Goal: Obtain resource: Download file/media

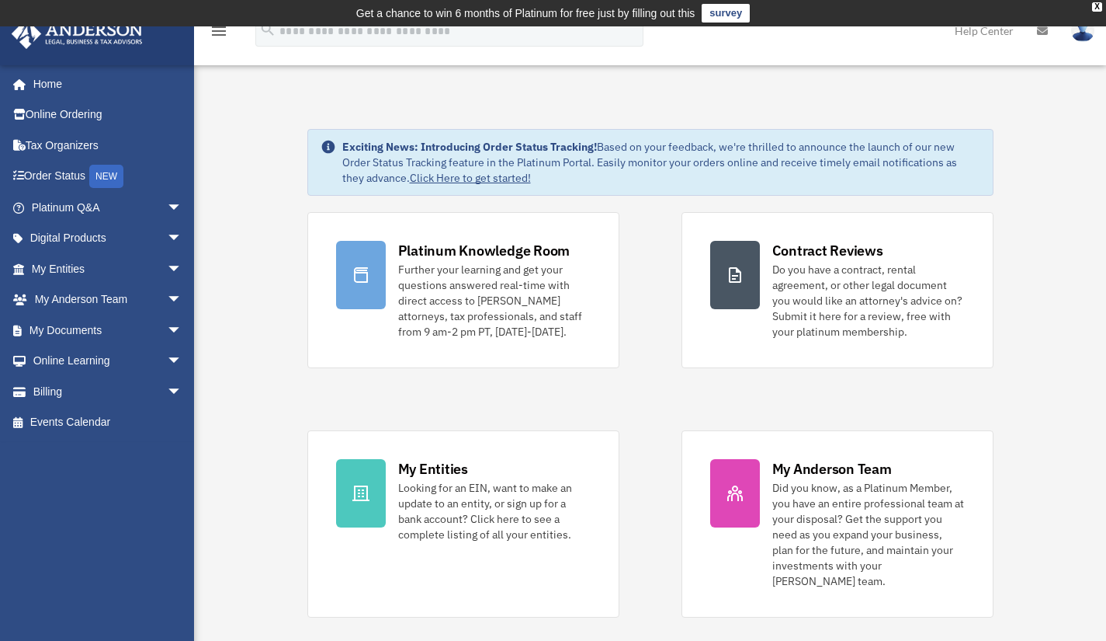
click at [167, 325] on span "arrow_drop_down" at bounding box center [182, 330] width 31 height 32
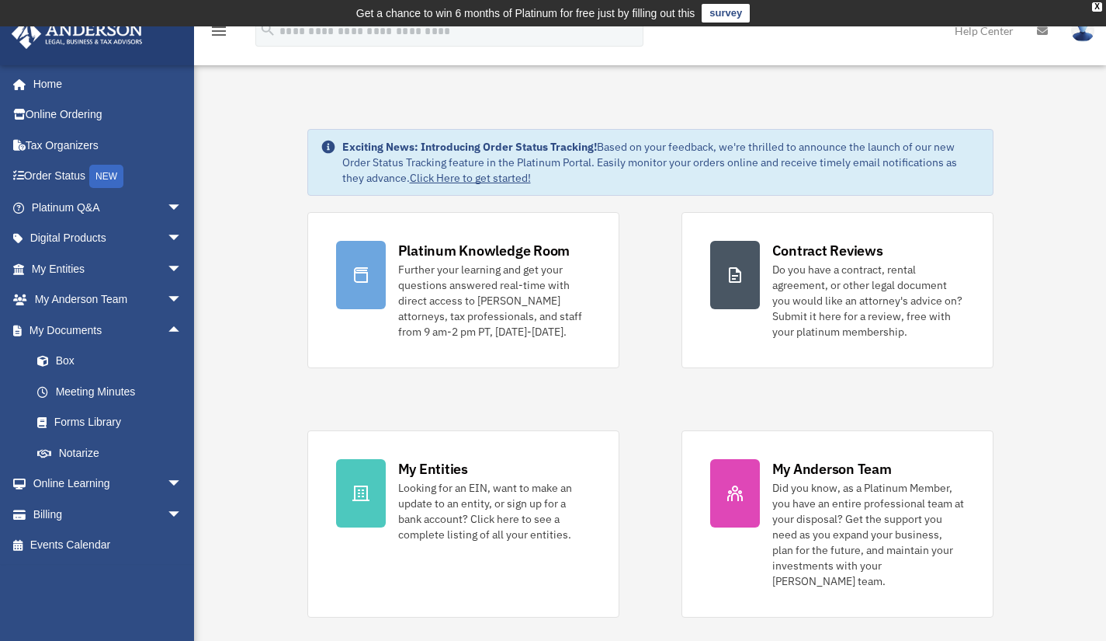
click at [62, 359] on link "Box" at bounding box center [114, 361] width 184 height 31
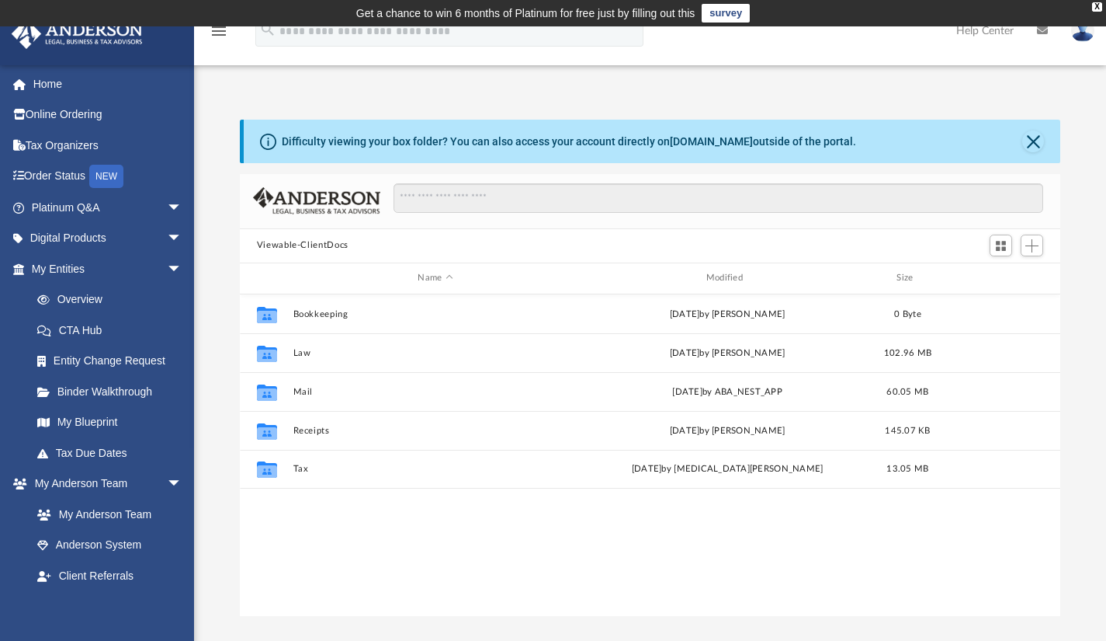
scroll to position [341, 809]
click at [304, 353] on button "Law" at bounding box center [435, 352] width 285 height 10
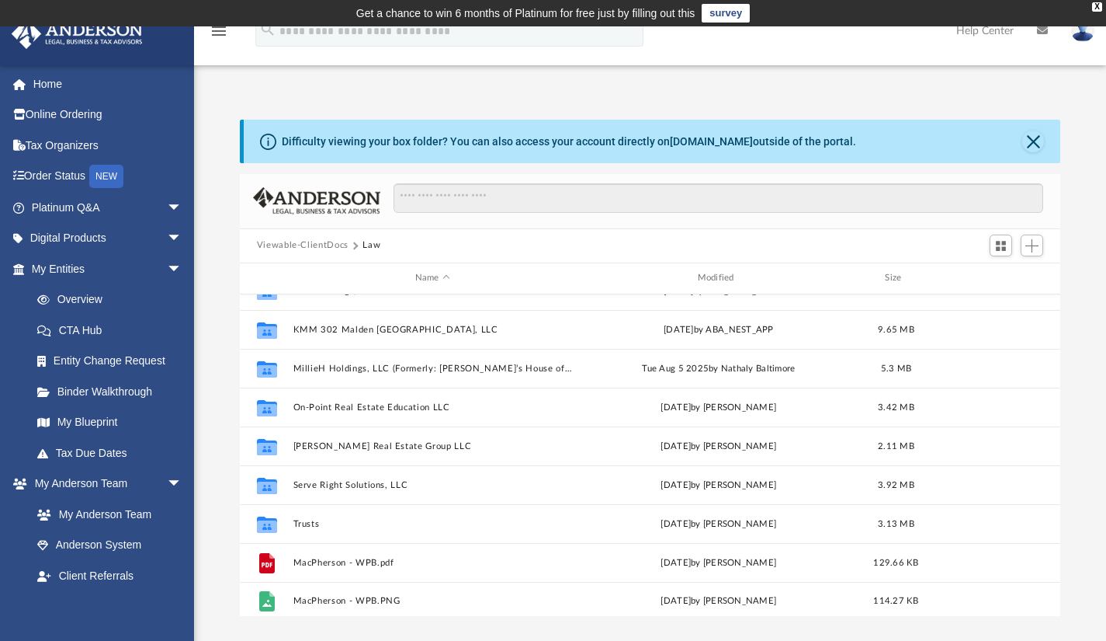
scroll to position [571, 0]
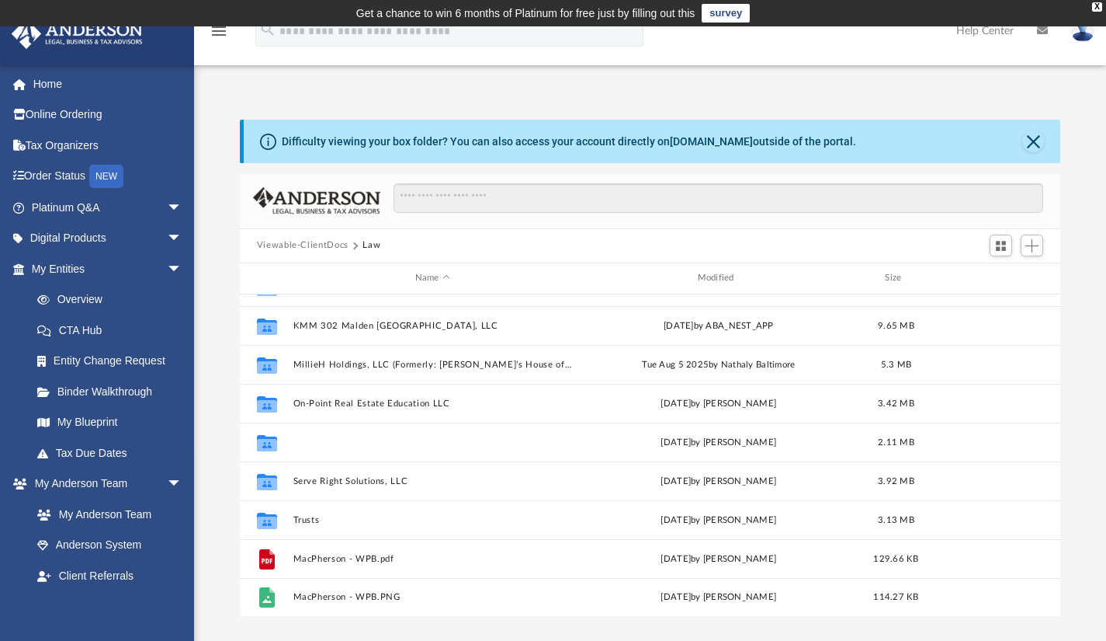
click at [405, 442] on button "Rob Gasca Real Estate Group LLC" at bounding box center [433, 441] width 280 height 10
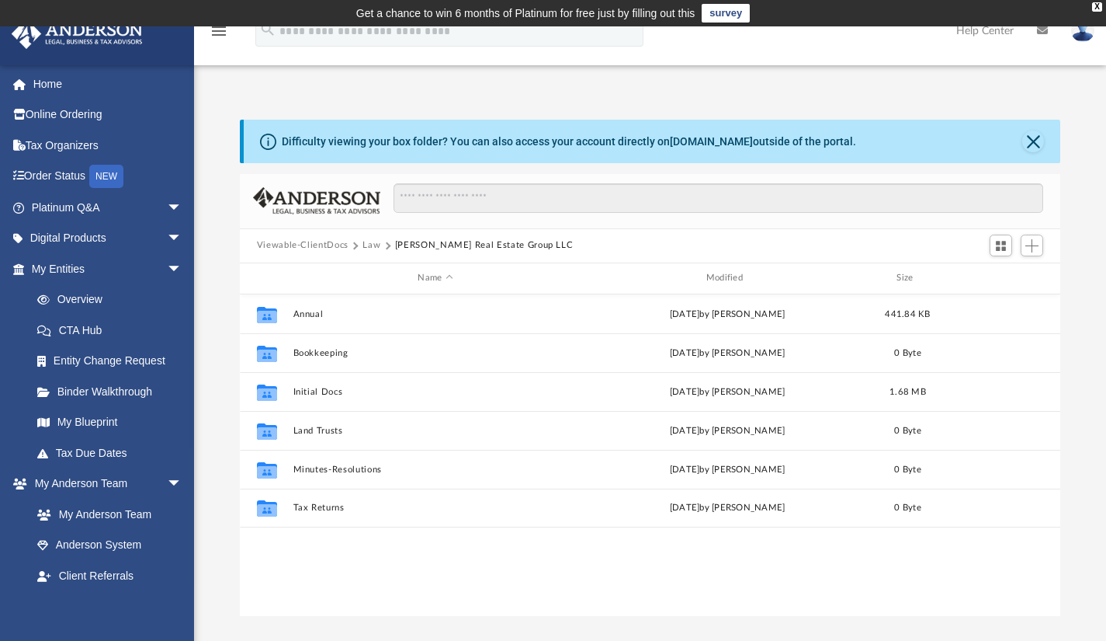
scroll to position [0, 0]
click at [329, 390] on button "Initial Docs" at bounding box center [435, 391] width 285 height 10
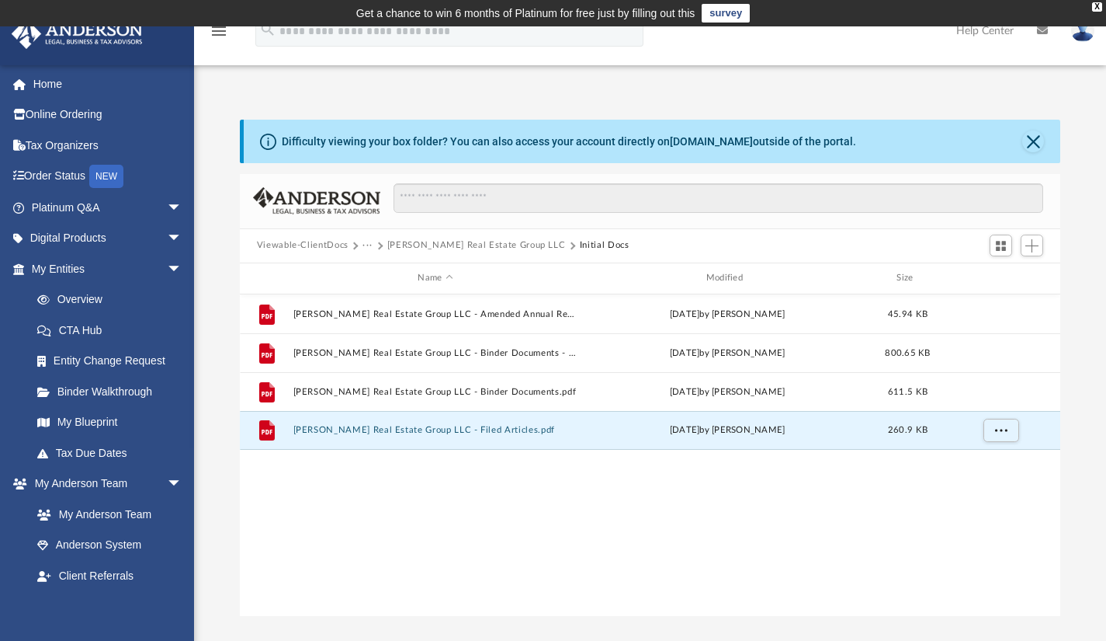
click at [360, 429] on button "[PERSON_NAME] Real Estate Group LLC - Filed Articles.pdf" at bounding box center [435, 430] width 285 height 10
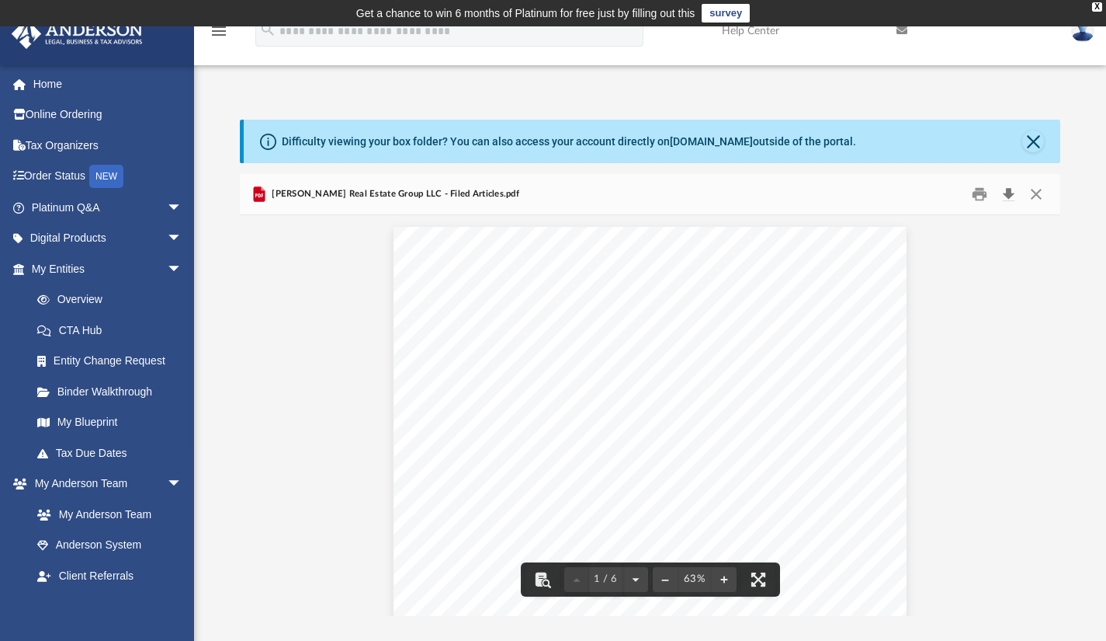
click at [1016, 199] on button "Download" at bounding box center [1009, 194] width 28 height 24
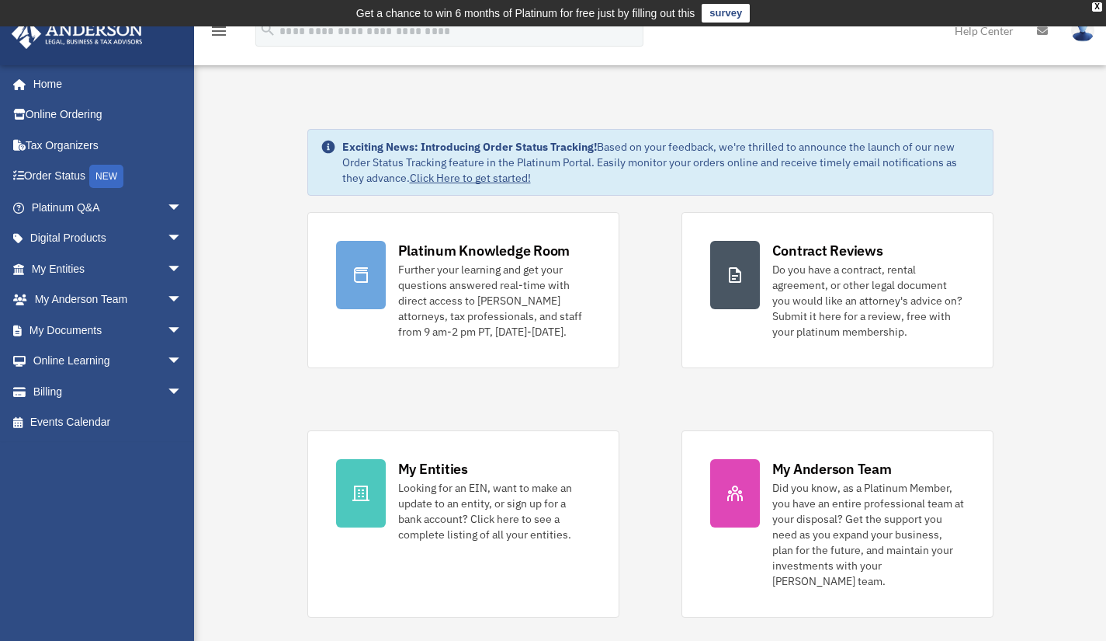
click at [167, 267] on span "arrow_drop_down" at bounding box center [182, 269] width 31 height 32
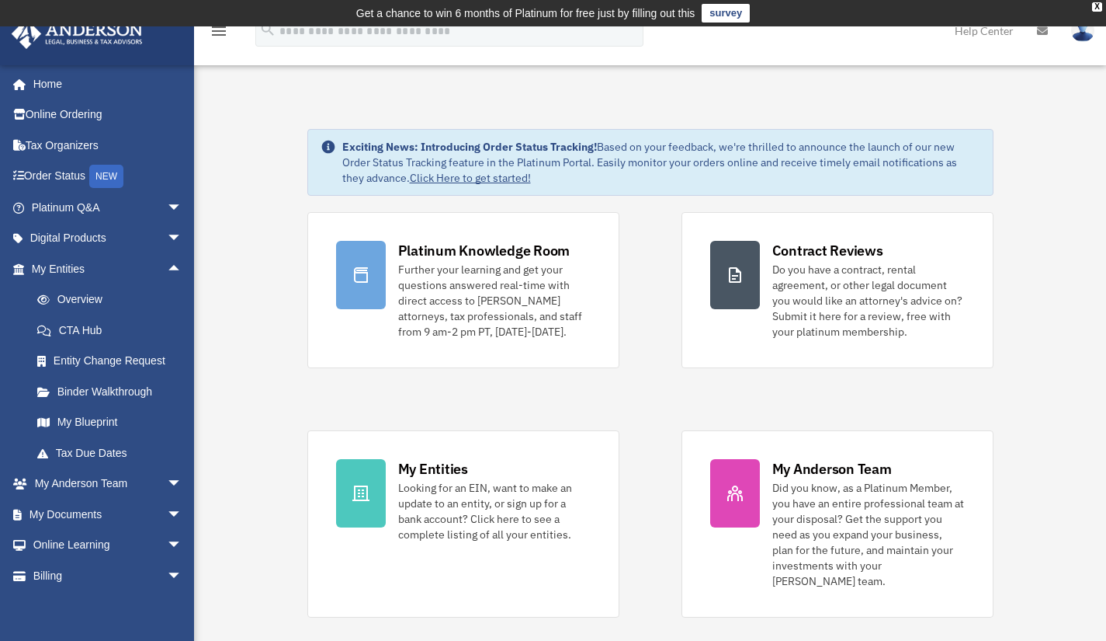
click at [167, 479] on span "arrow_drop_down" at bounding box center [182, 484] width 31 height 32
click at [48, 84] on link "Home" at bounding box center [104, 83] width 187 height 31
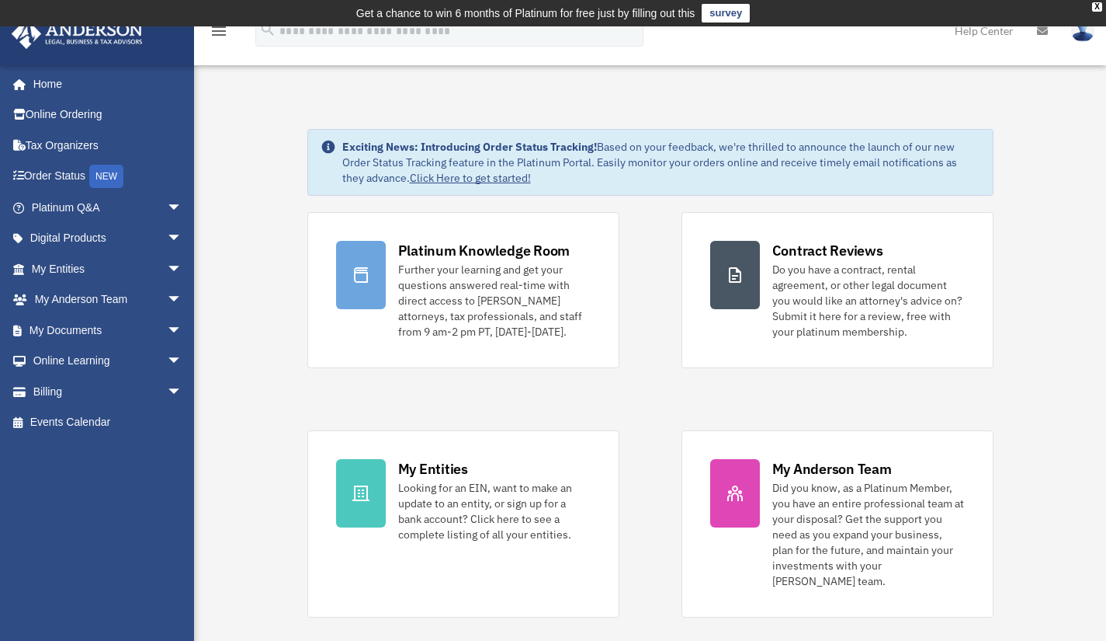
click at [167, 266] on span "arrow_drop_down" at bounding box center [182, 269] width 31 height 32
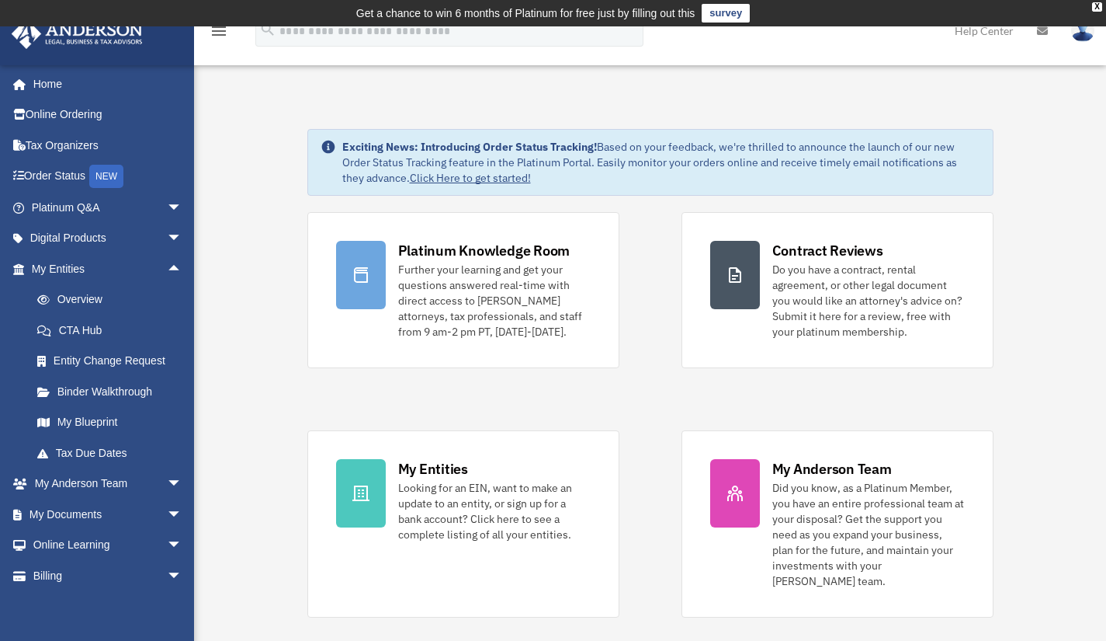
click at [167, 511] on span "arrow_drop_down" at bounding box center [182, 514] width 31 height 32
click at [440, 468] on div "My Entities" at bounding box center [433, 468] width 70 height 19
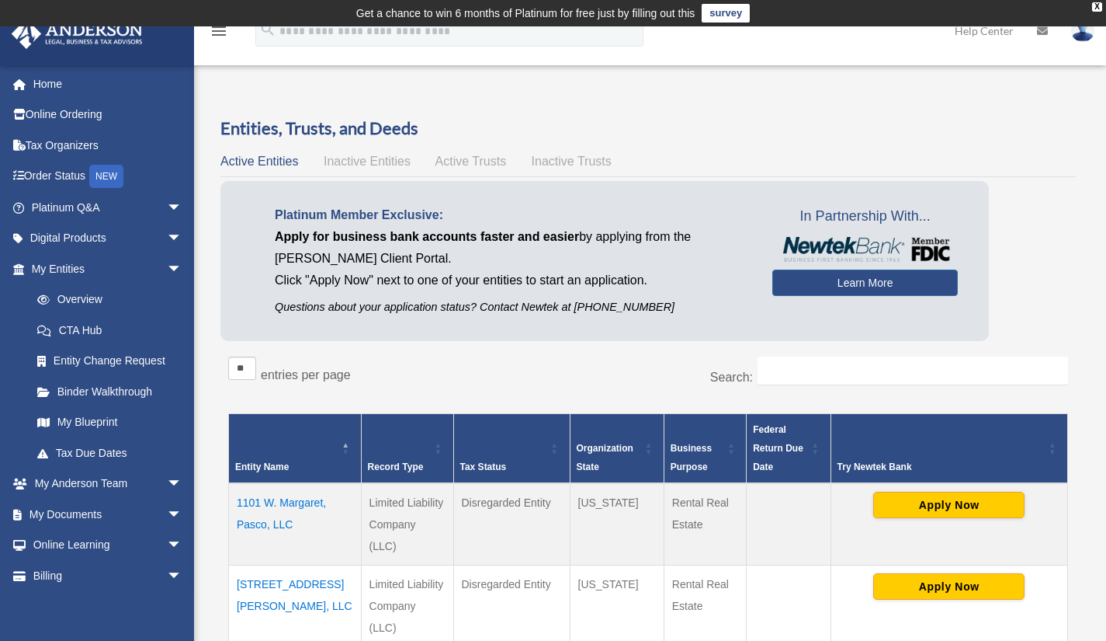
click at [167, 512] on span "arrow_drop_down" at bounding box center [182, 514] width 31 height 32
click at [66, 543] on link "Box" at bounding box center [114, 545] width 184 height 31
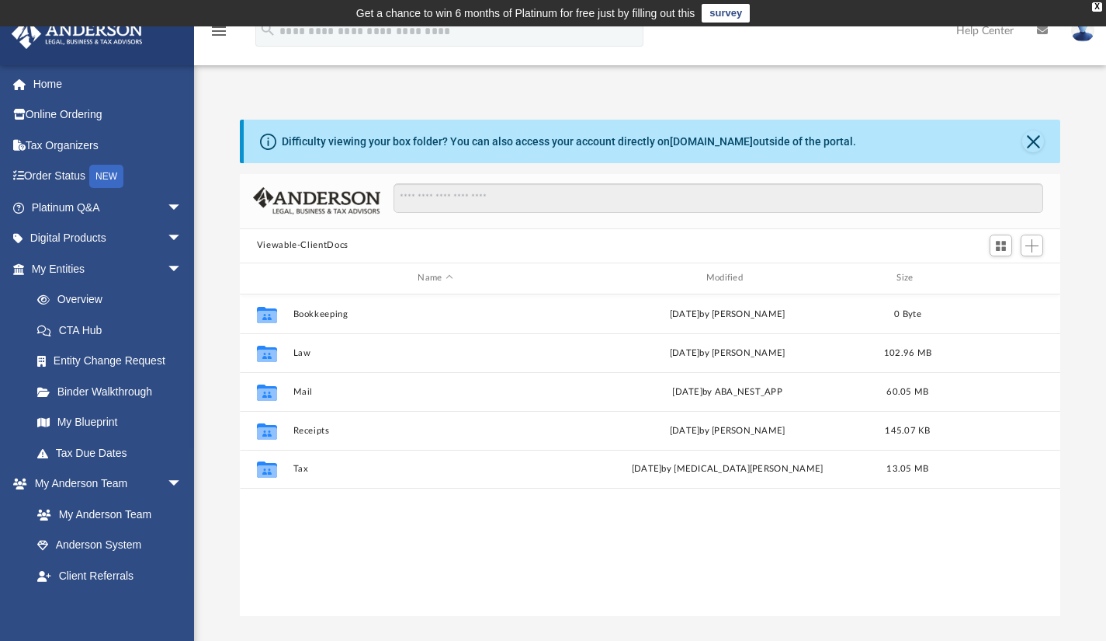
scroll to position [341, 809]
click at [304, 352] on button "Law" at bounding box center [435, 352] width 285 height 10
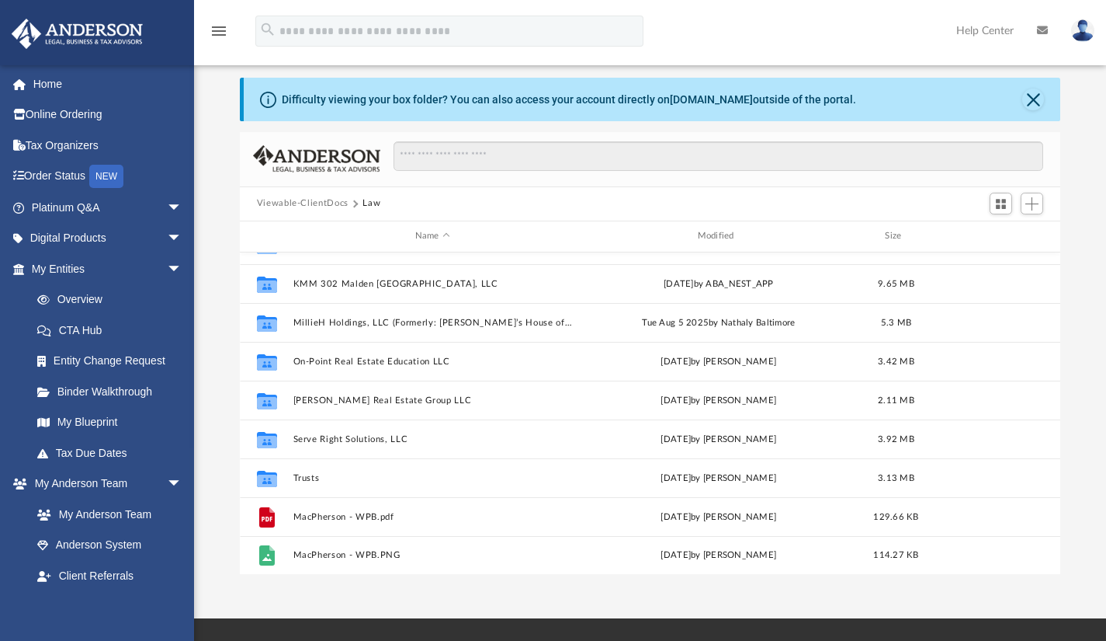
scroll to position [41, 0]
click at [436, 396] on button "[PERSON_NAME] Real Estate Group LLC" at bounding box center [433, 400] width 280 height 10
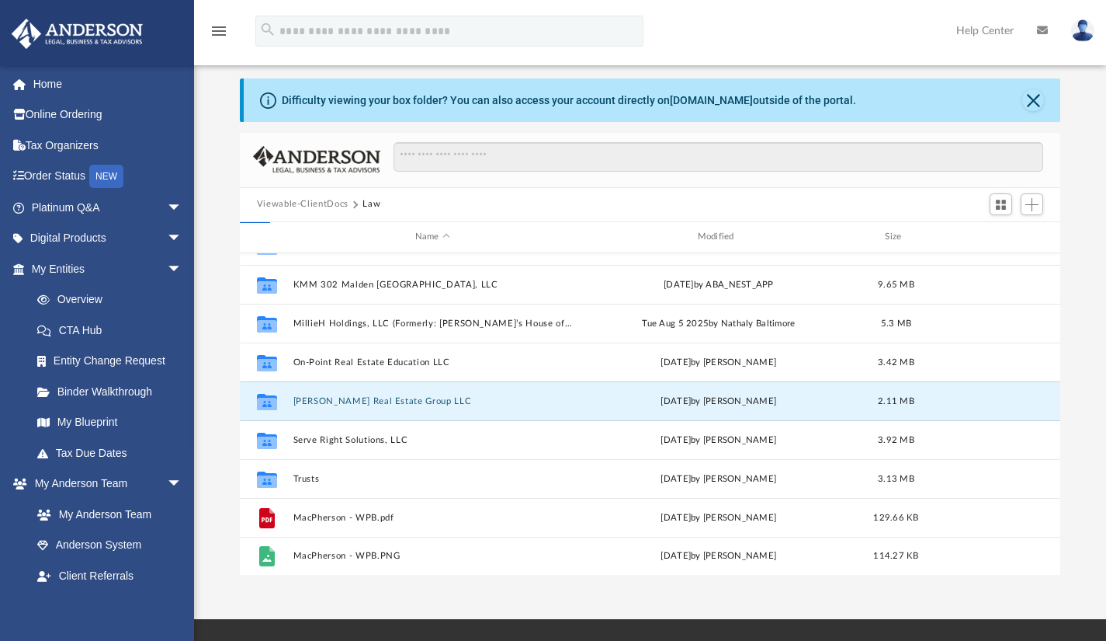
scroll to position [0, 0]
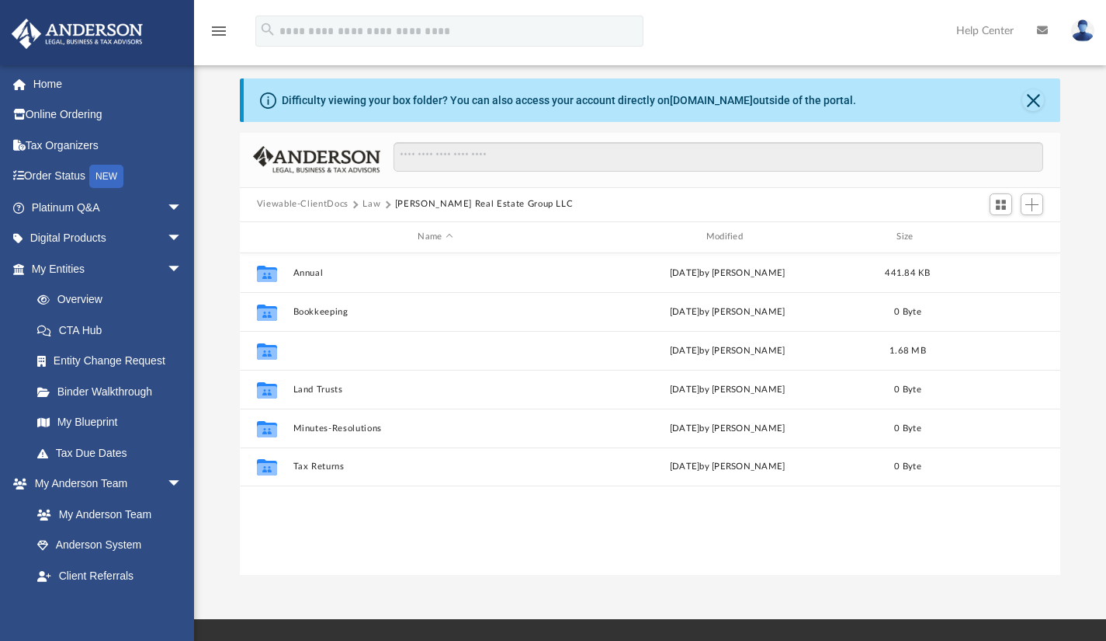
click at [356, 347] on button "Initial Docs" at bounding box center [435, 350] width 285 height 10
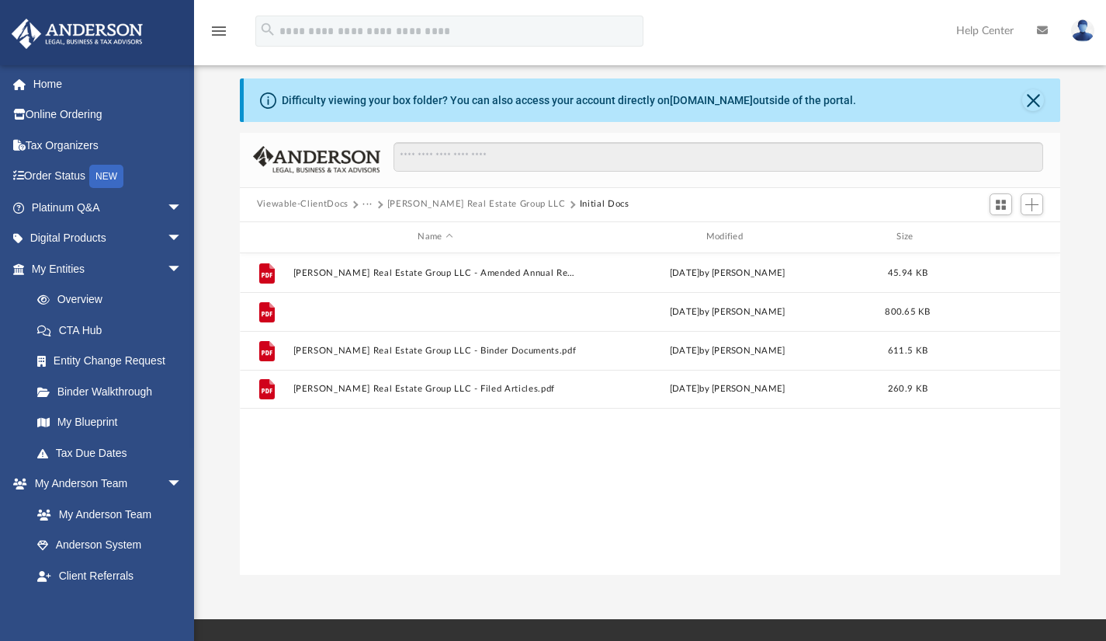
click at [562, 311] on button "Rob Gasca Real Estate Group LLC - Binder Documents - DocuSigned.pdf" at bounding box center [435, 311] width 285 height 10
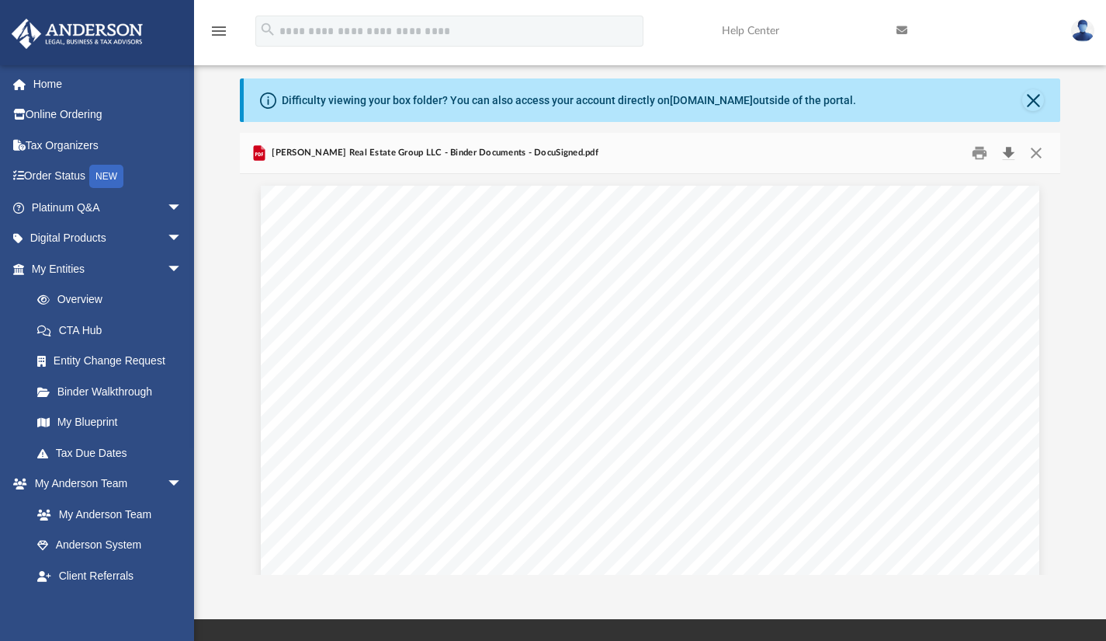
click at [1016, 148] on button "Download" at bounding box center [1009, 153] width 28 height 24
click at [1012, 159] on button "Download" at bounding box center [1009, 153] width 28 height 24
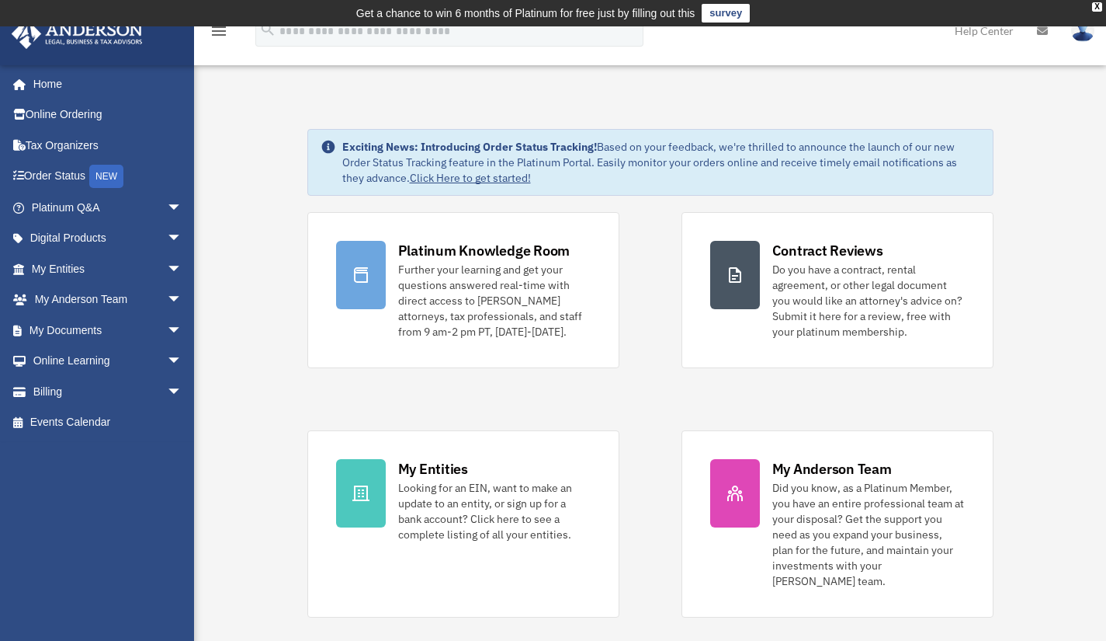
click at [167, 332] on span "arrow_drop_down" at bounding box center [182, 330] width 31 height 32
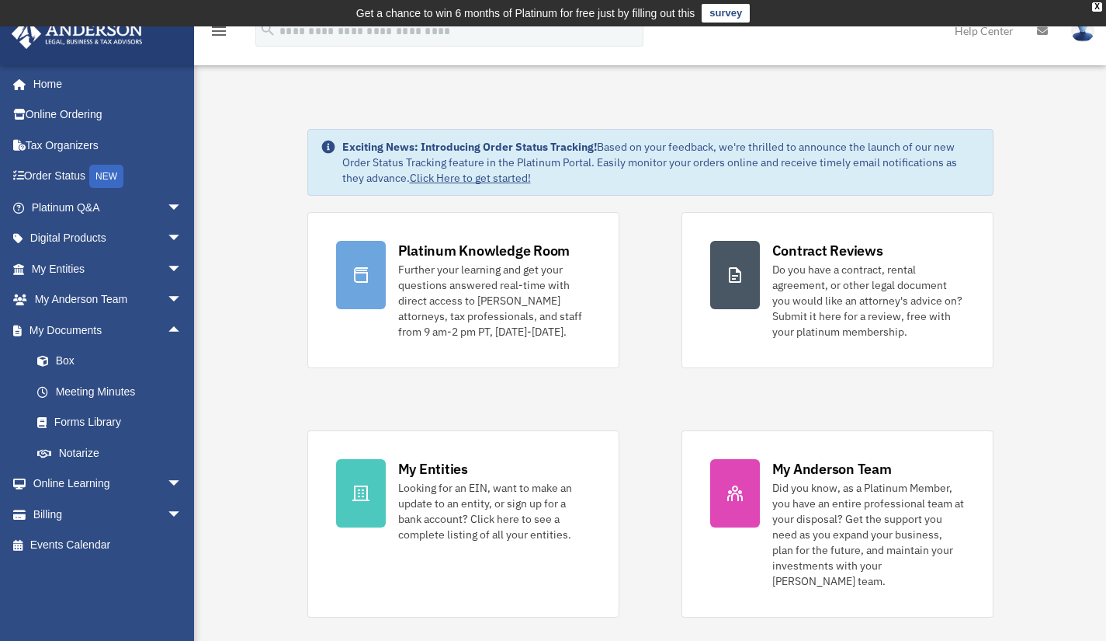
click at [95, 364] on link "Box" at bounding box center [114, 361] width 184 height 31
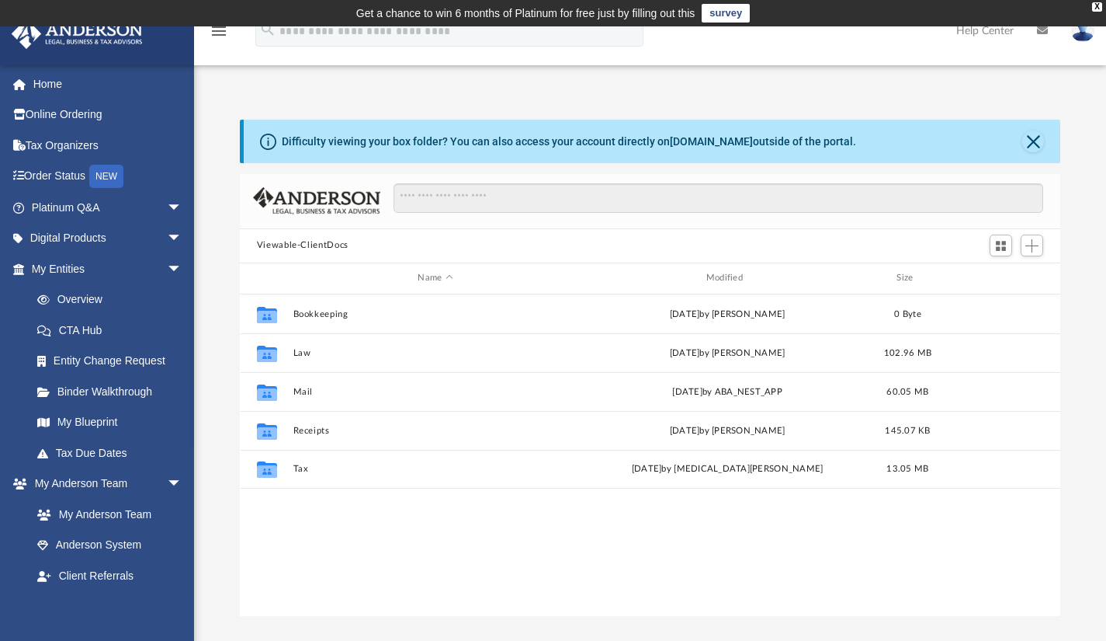
scroll to position [1, 0]
click at [167, 276] on span "arrow_drop_down" at bounding box center [182, 269] width 31 height 32
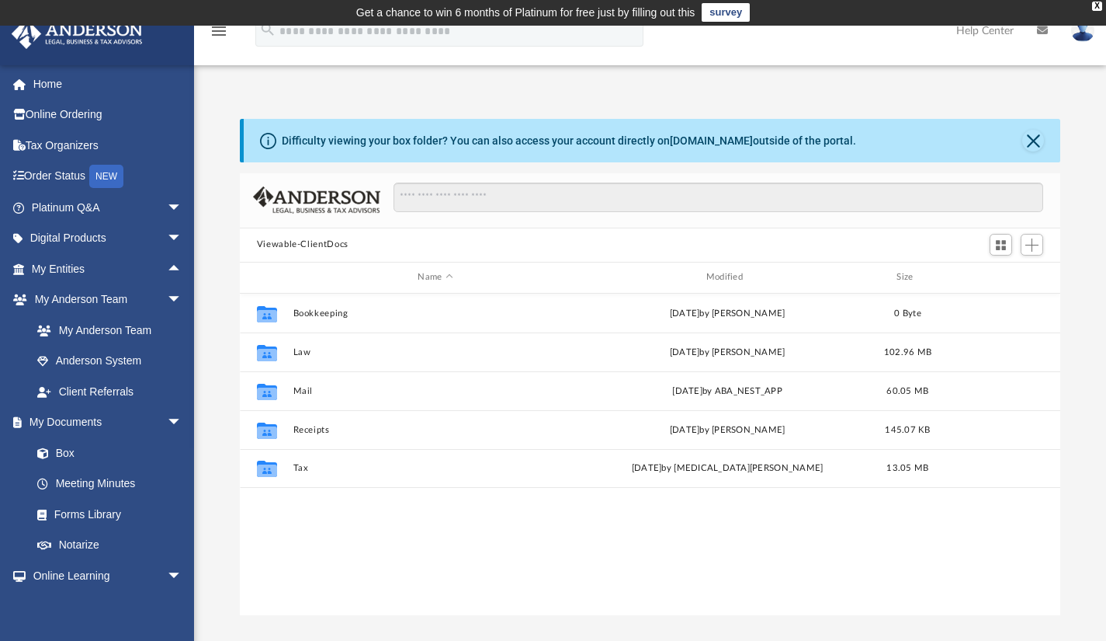
click at [167, 264] on span "arrow_drop_up" at bounding box center [182, 269] width 31 height 32
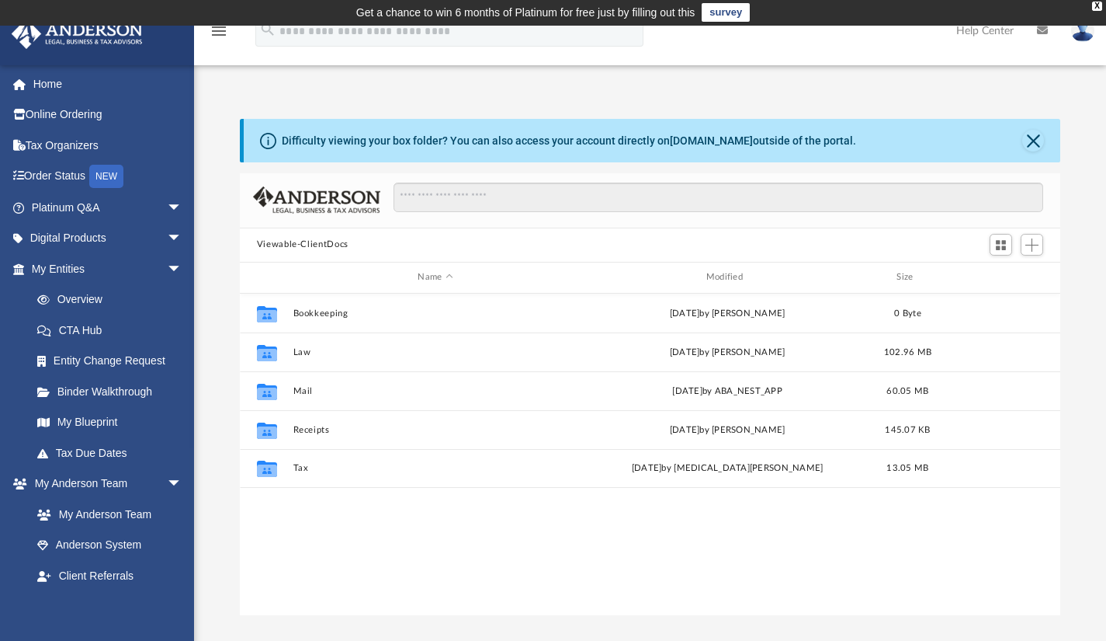
click at [102, 301] on link "Overview" at bounding box center [114, 299] width 184 height 31
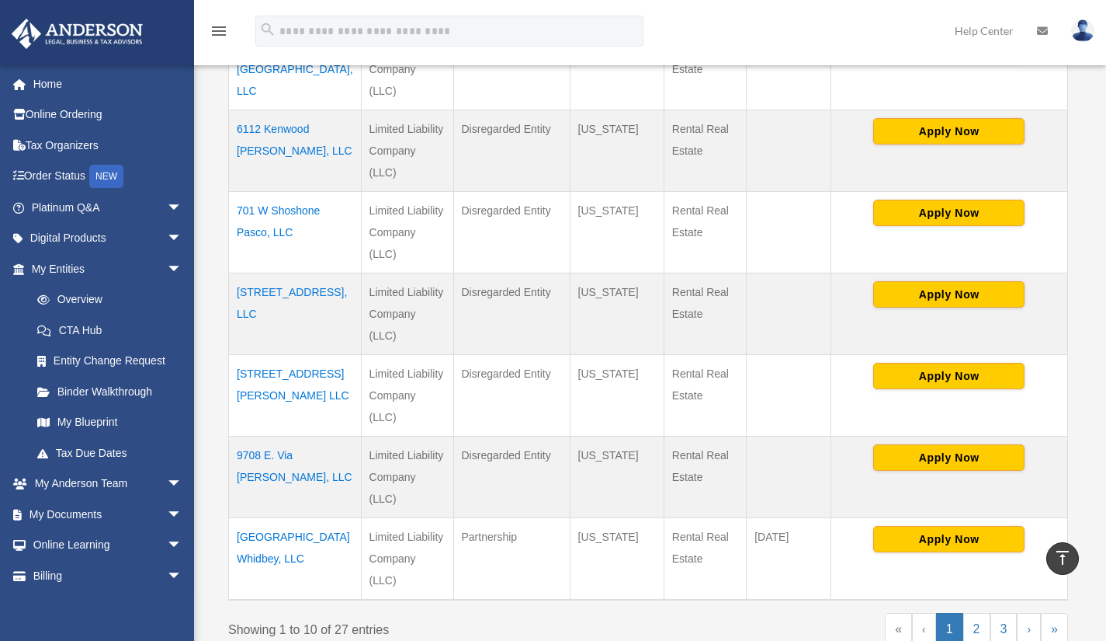
scroll to position [705, 0]
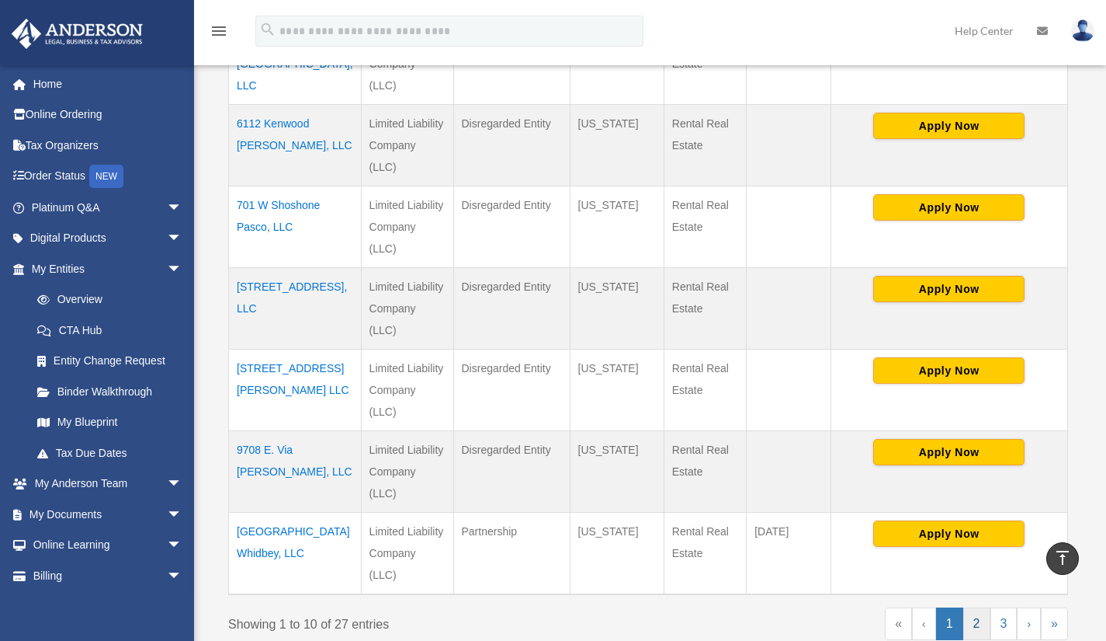
click at [977, 607] on link "2" at bounding box center [977, 623] width 27 height 33
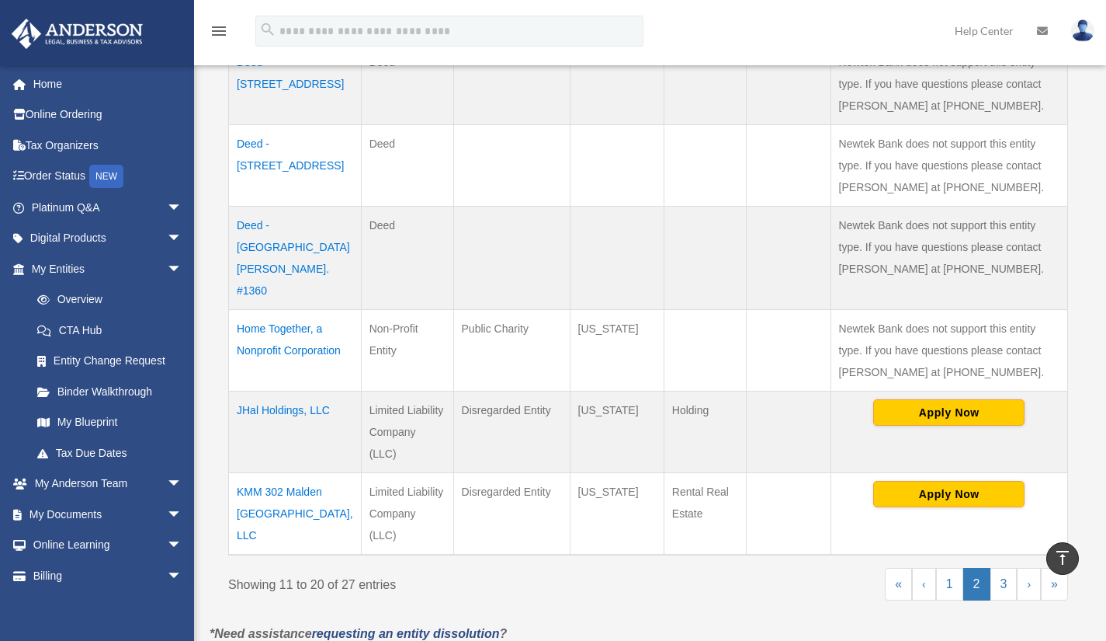
scroll to position [766, 0]
click at [948, 568] on link "1" at bounding box center [949, 584] width 27 height 33
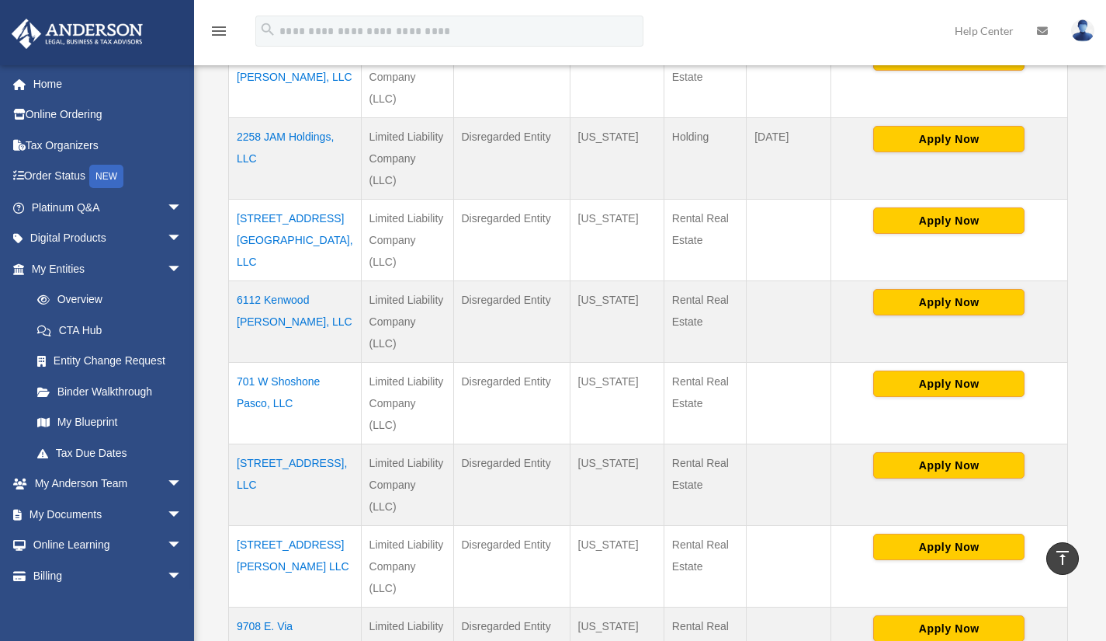
scroll to position [36, 0]
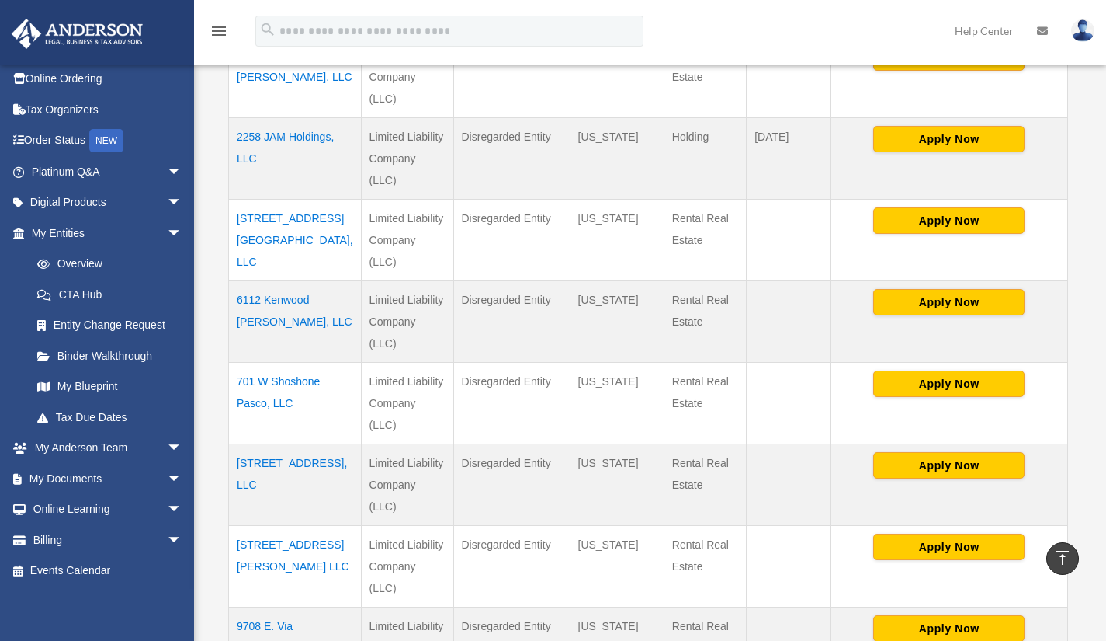
click at [167, 471] on span "arrow_drop_down" at bounding box center [182, 479] width 31 height 32
click at [71, 505] on link "Box" at bounding box center [114, 509] width 184 height 31
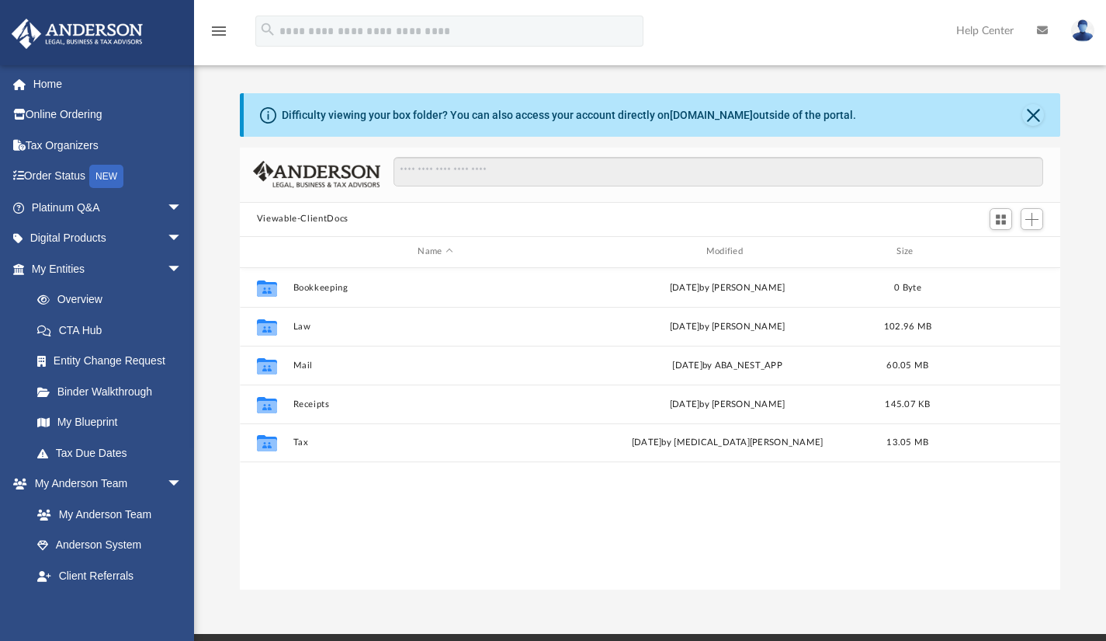
scroll to position [341, 809]
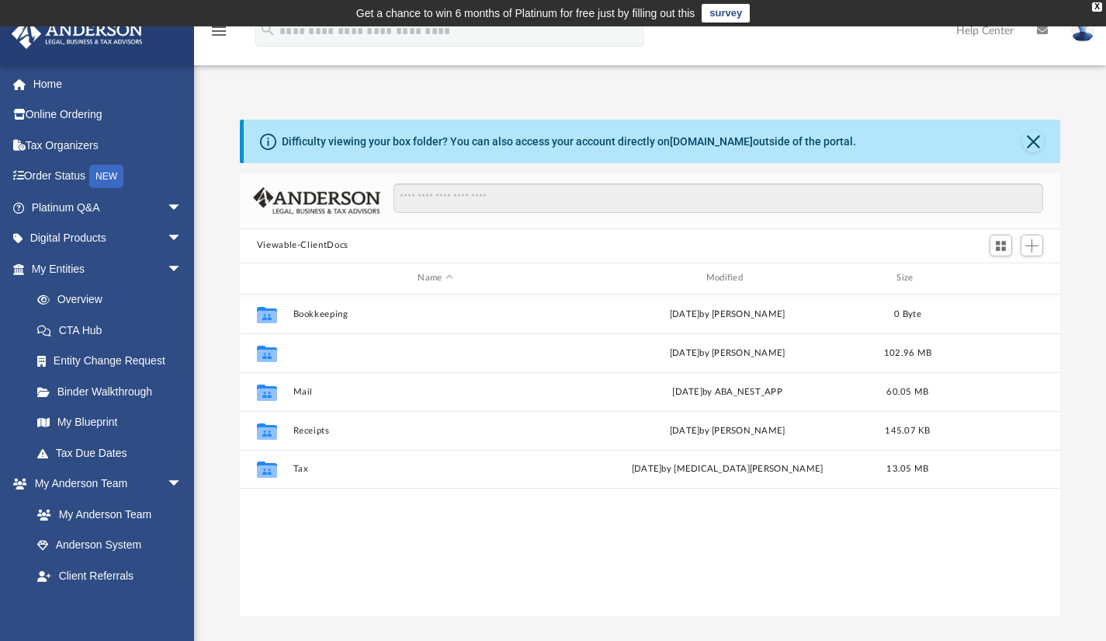
click at [307, 353] on button "Law" at bounding box center [435, 352] width 285 height 10
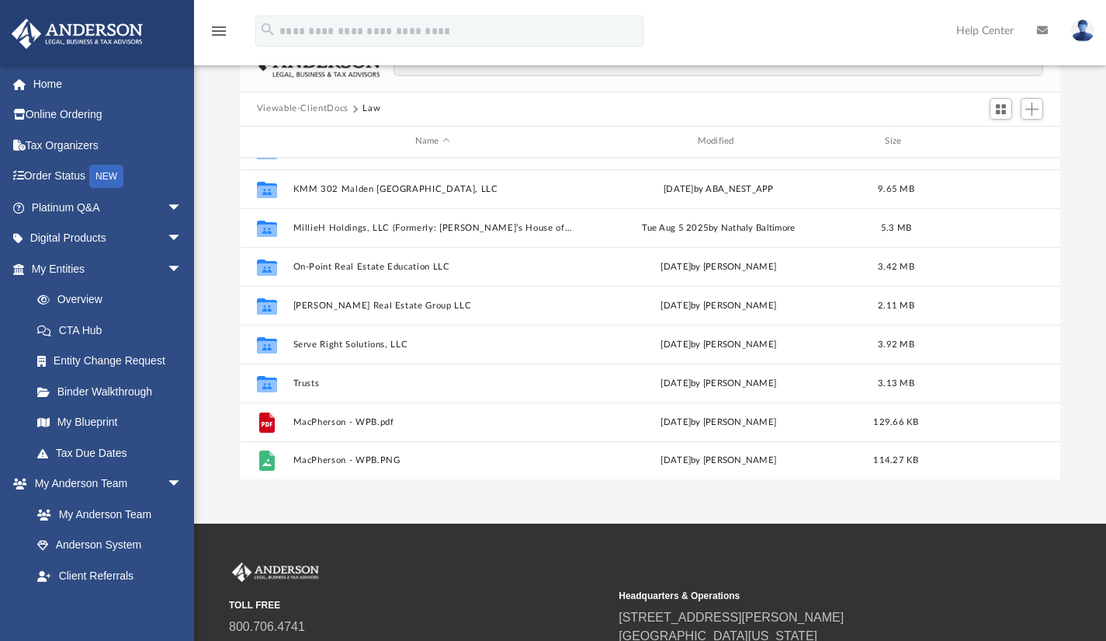
scroll to position [143, 0]
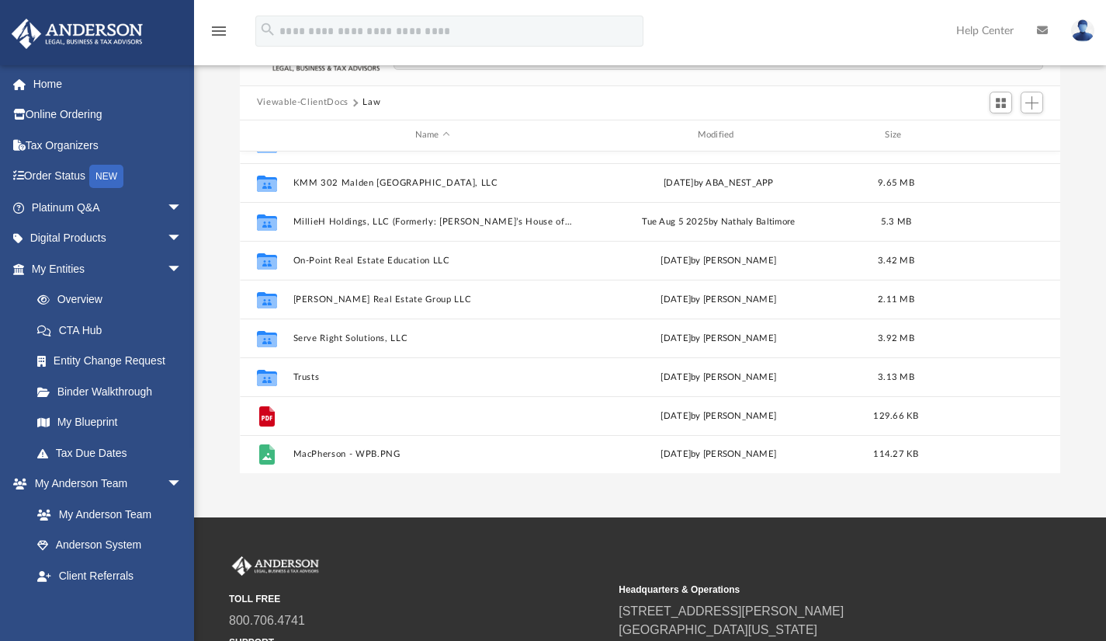
click at [387, 417] on button "MacPherson - WPB.pdf" at bounding box center [433, 415] width 280 height 10
